Goal: Information Seeking & Learning: Learn about a topic

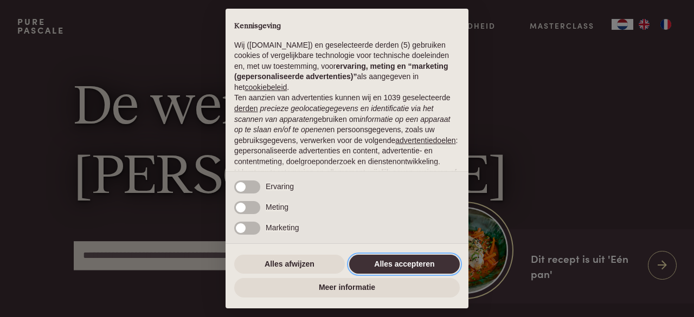
click at [403, 260] on button "Alles accepteren" at bounding box center [404, 265] width 111 height 20
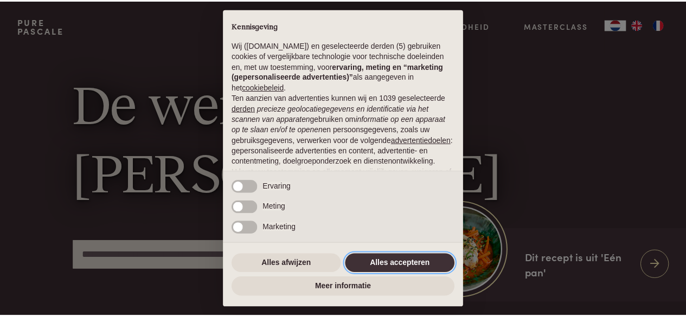
scroll to position [118, 0]
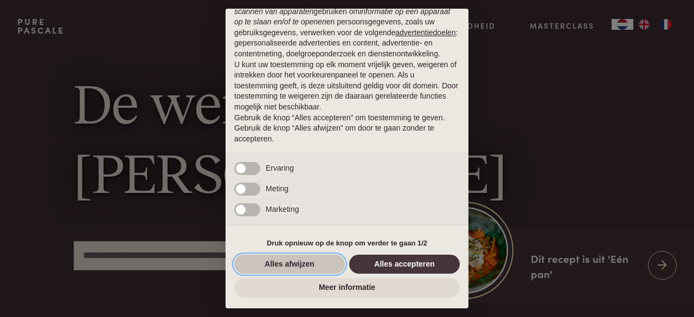
click at [281, 261] on button "Alles afwijzen" at bounding box center [289, 265] width 111 height 20
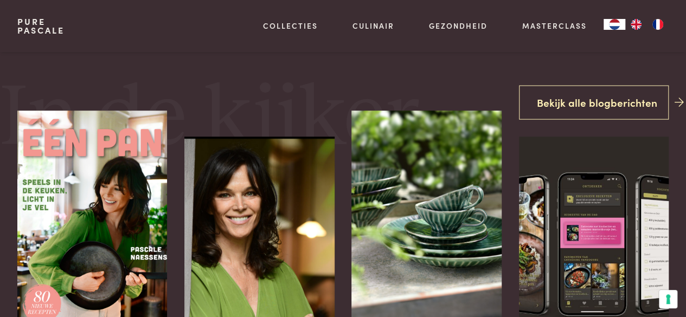
scroll to position [383, 0]
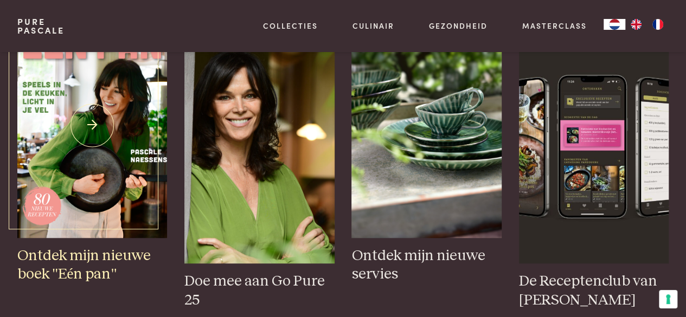
click at [85, 190] on img at bounding box center [92, 125] width 150 height 225
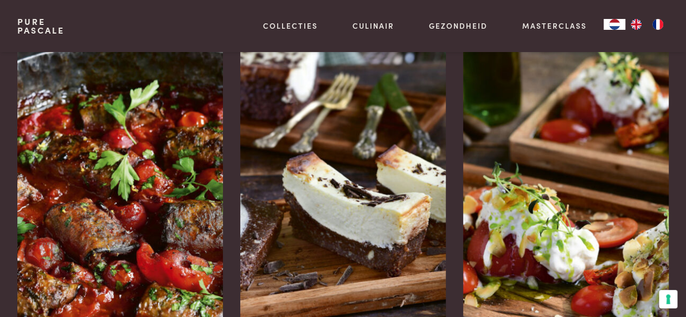
scroll to position [1444, 0]
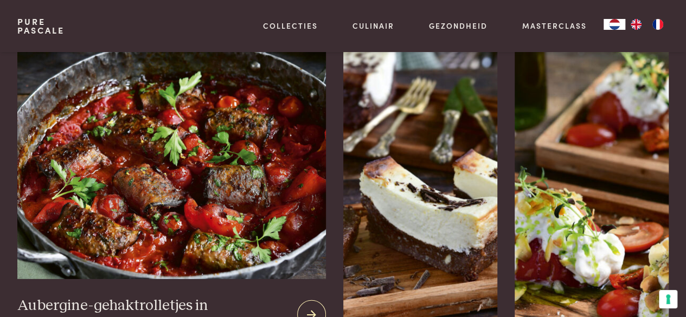
click at [138, 229] on img at bounding box center [171, 151] width 309 height 253
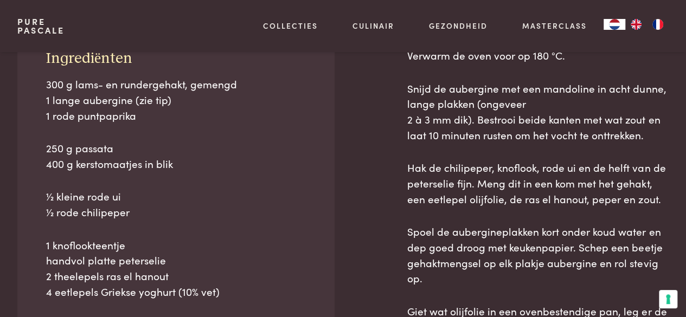
scroll to position [475, 0]
